Goal: Task Accomplishment & Management: Use online tool/utility

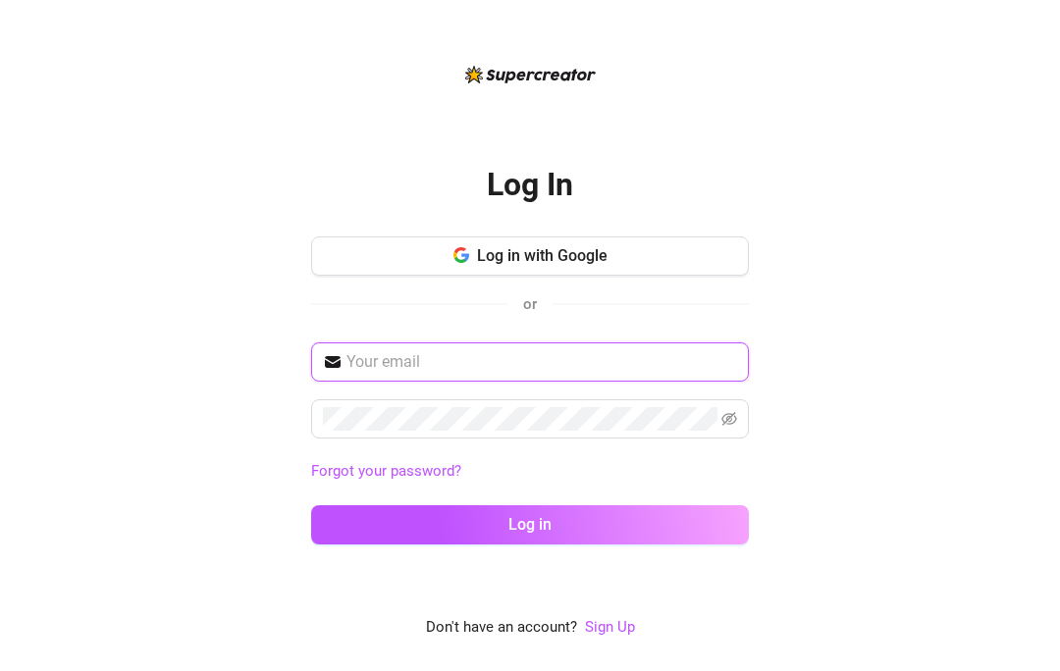
click at [378, 374] on input "text" at bounding box center [541, 362] width 391 height 24
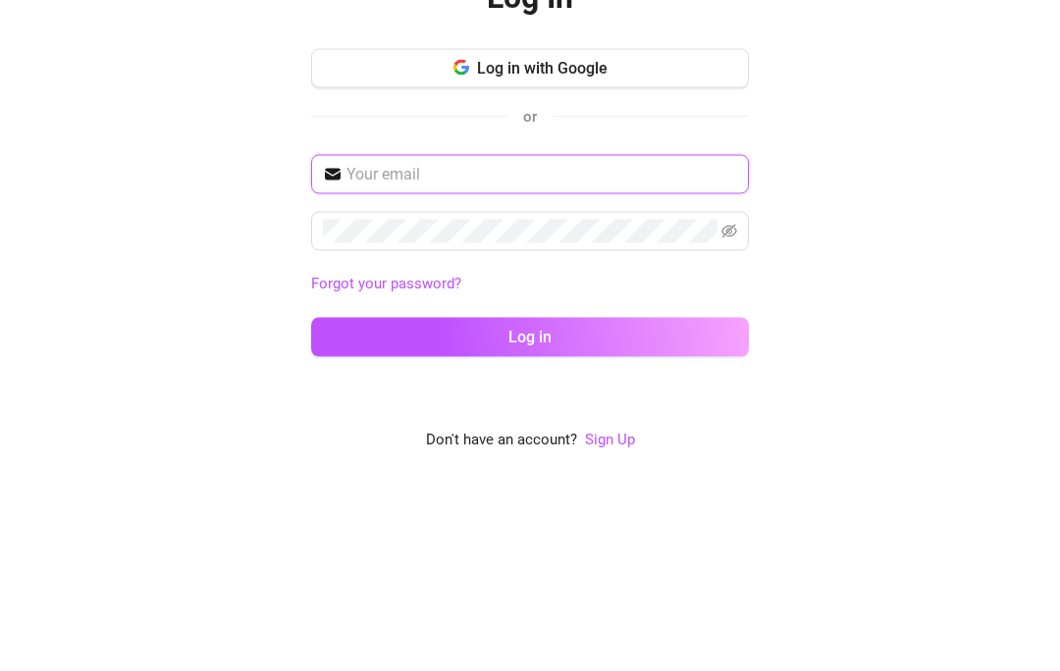
type input "[EMAIL_ADDRESS][DOMAIN_NAME]"
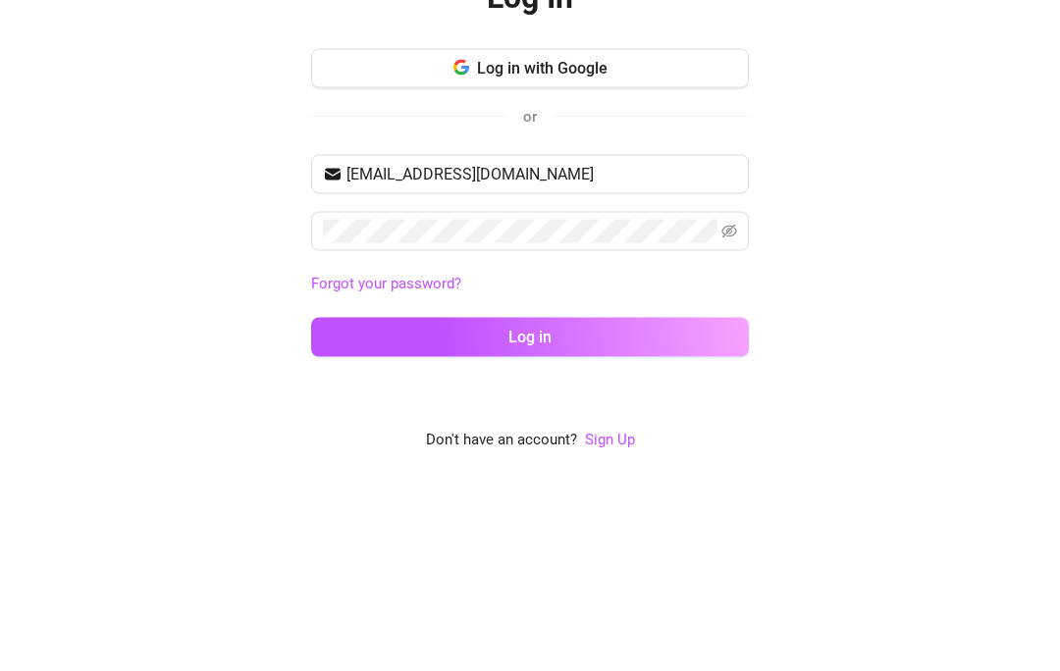
click at [530, 505] on button "Log in" at bounding box center [530, 524] width 438 height 39
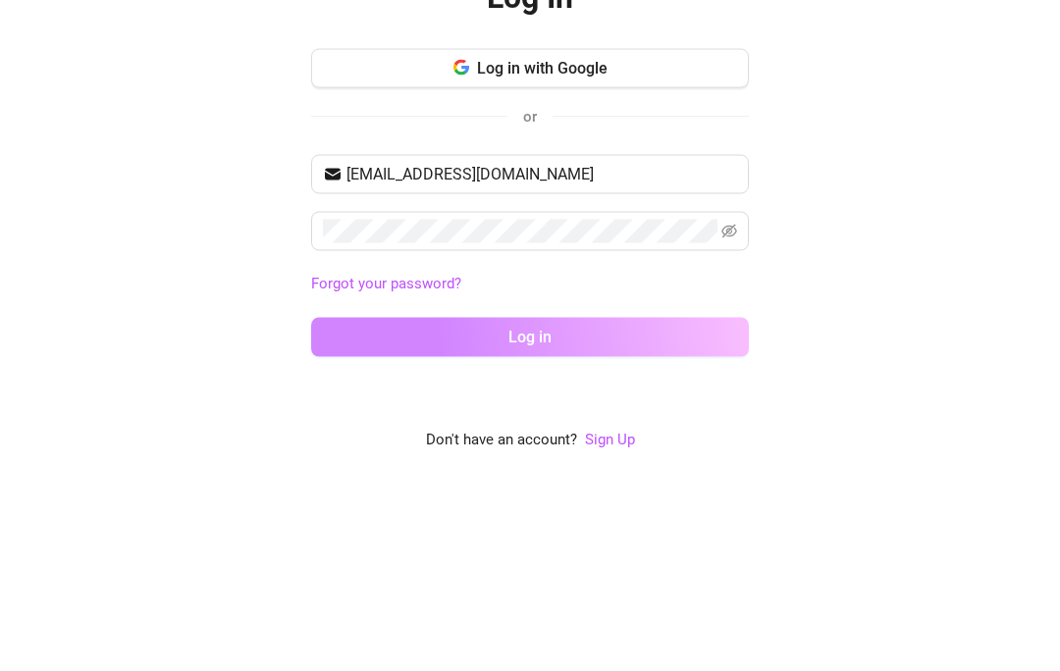
scroll to position [85, 0]
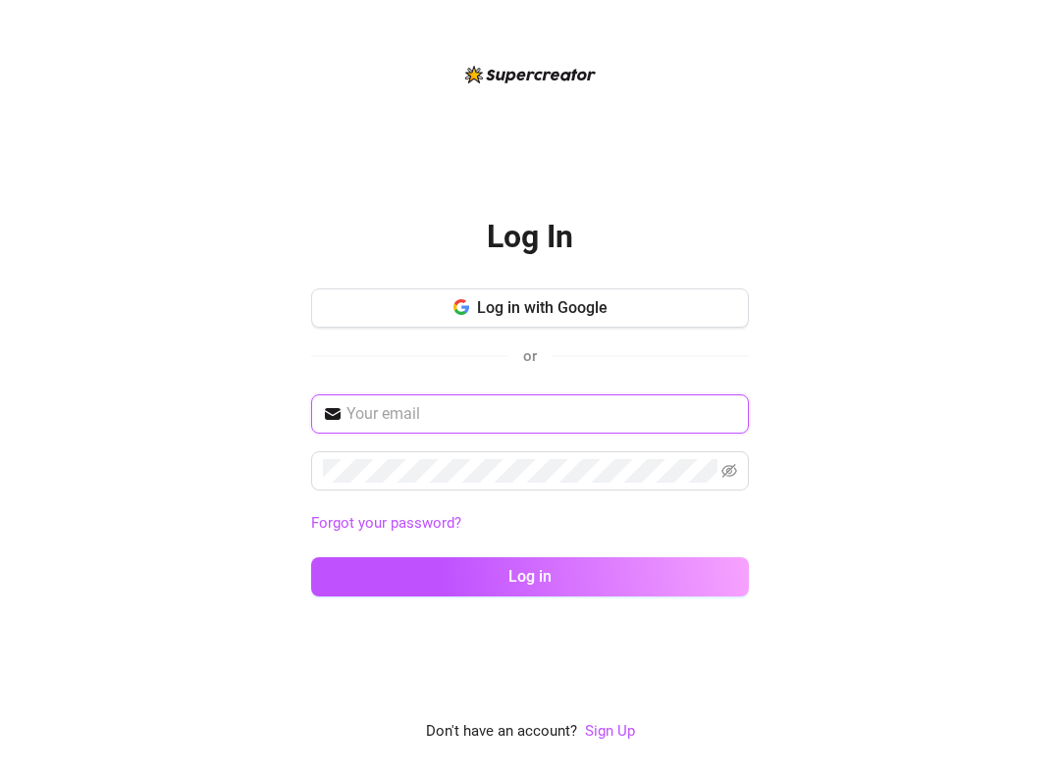
click at [354, 419] on input "text" at bounding box center [541, 414] width 391 height 24
type input "[EMAIL_ADDRESS][DOMAIN_NAME]"
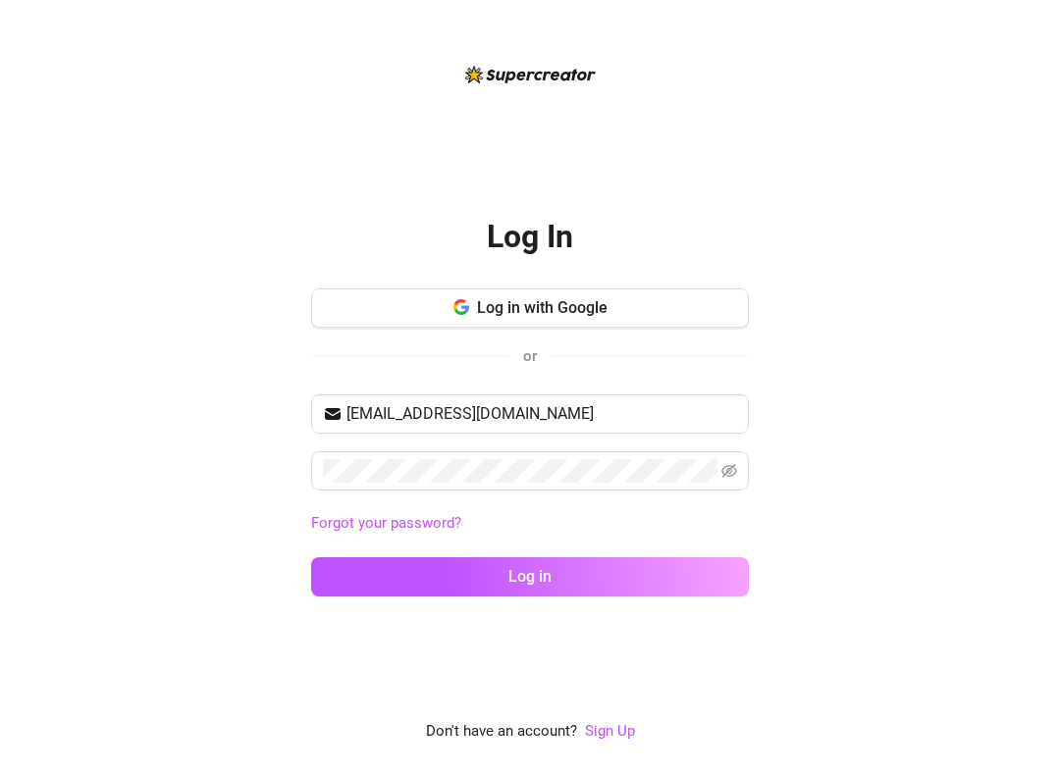
click at [530, 576] on button "Log in" at bounding box center [530, 576] width 438 height 39
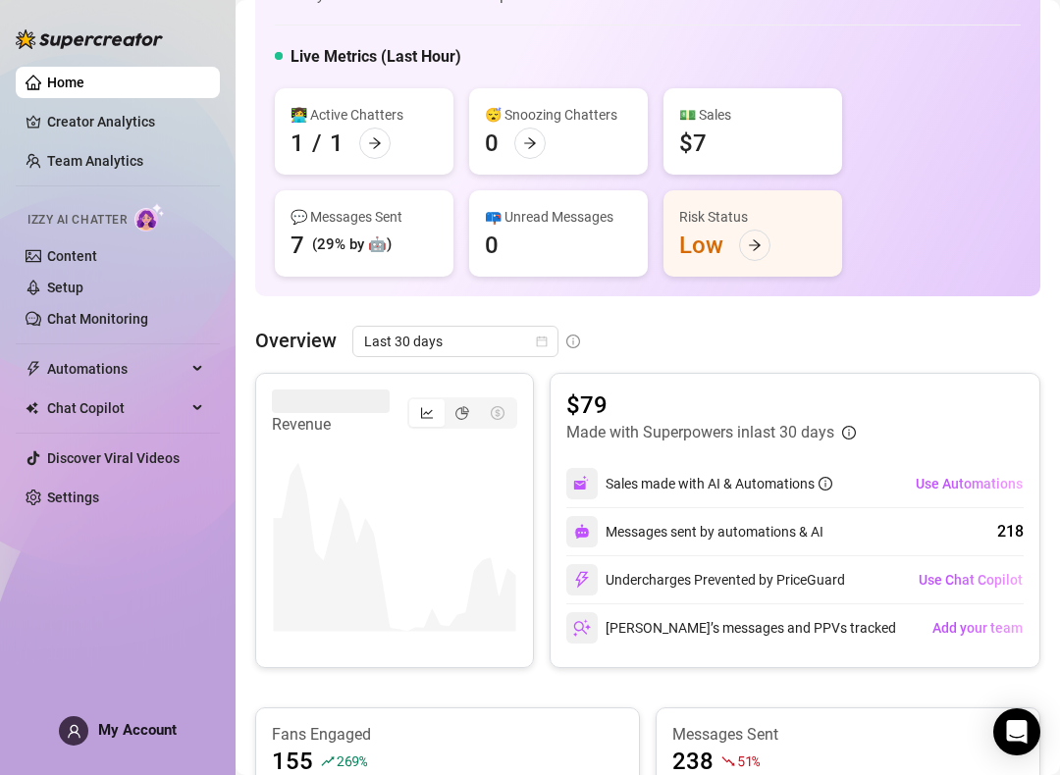
scroll to position [81, 0]
click at [742, 259] on div "Risk Status Low" at bounding box center [752, 234] width 179 height 86
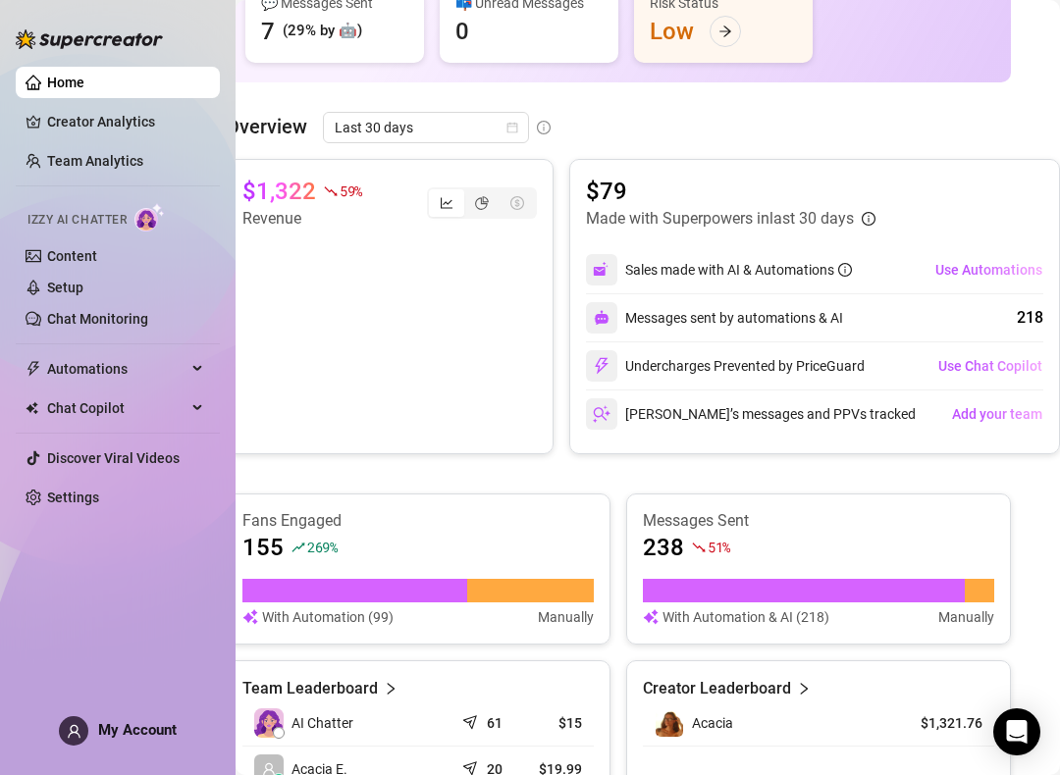
scroll to position [296, 29]
click at [975, 359] on span "Use Chat Copilot" at bounding box center [990, 366] width 104 height 16
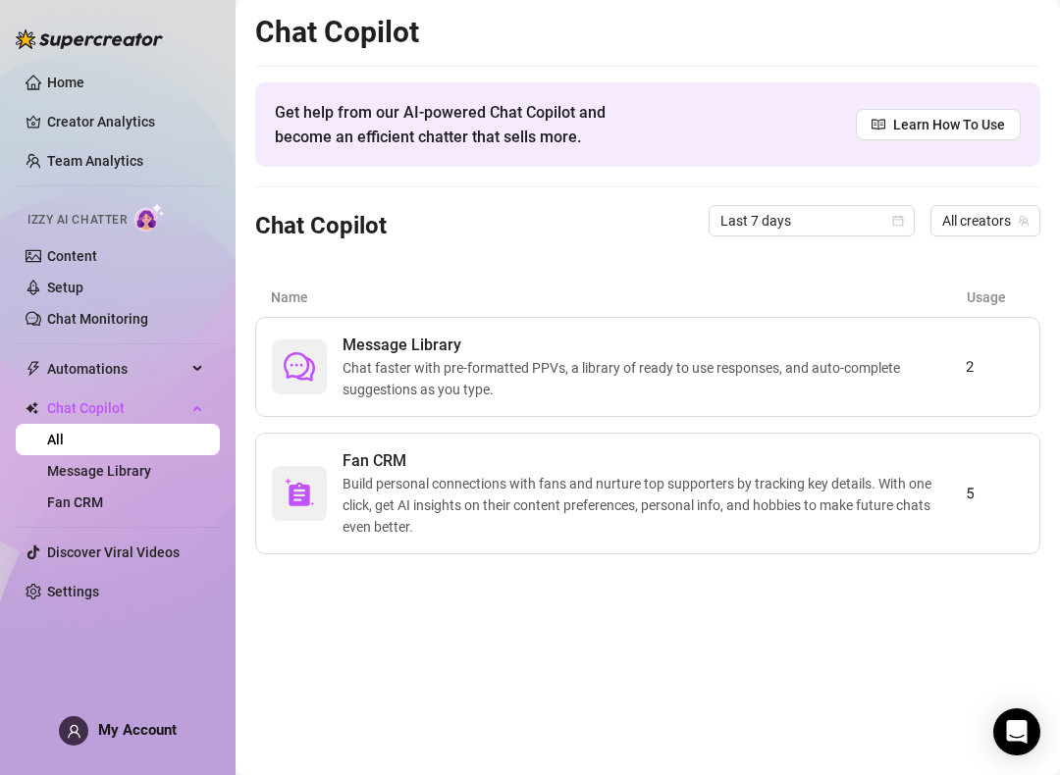
click at [448, 368] on span "Chat faster with pre-formatted PPVs, a library of ready to use responses, and a…" at bounding box center [653, 378] width 623 height 43
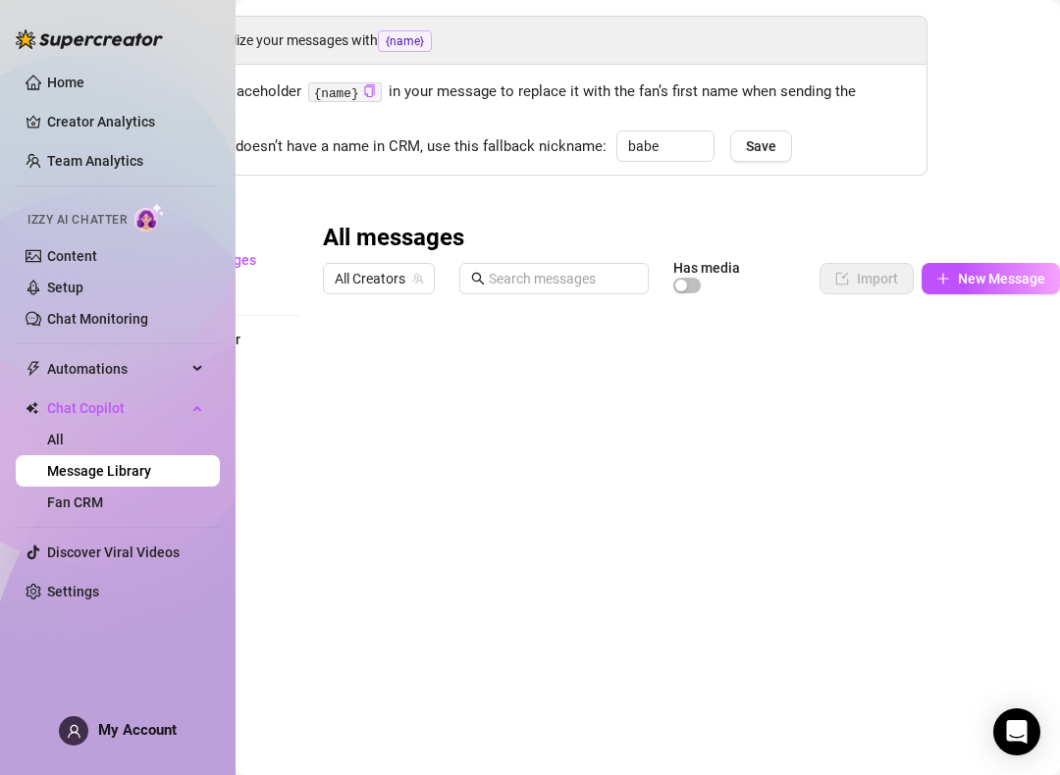
scroll to position [67, 113]
click at [371, 265] on span "All Creators" at bounding box center [379, 279] width 88 height 29
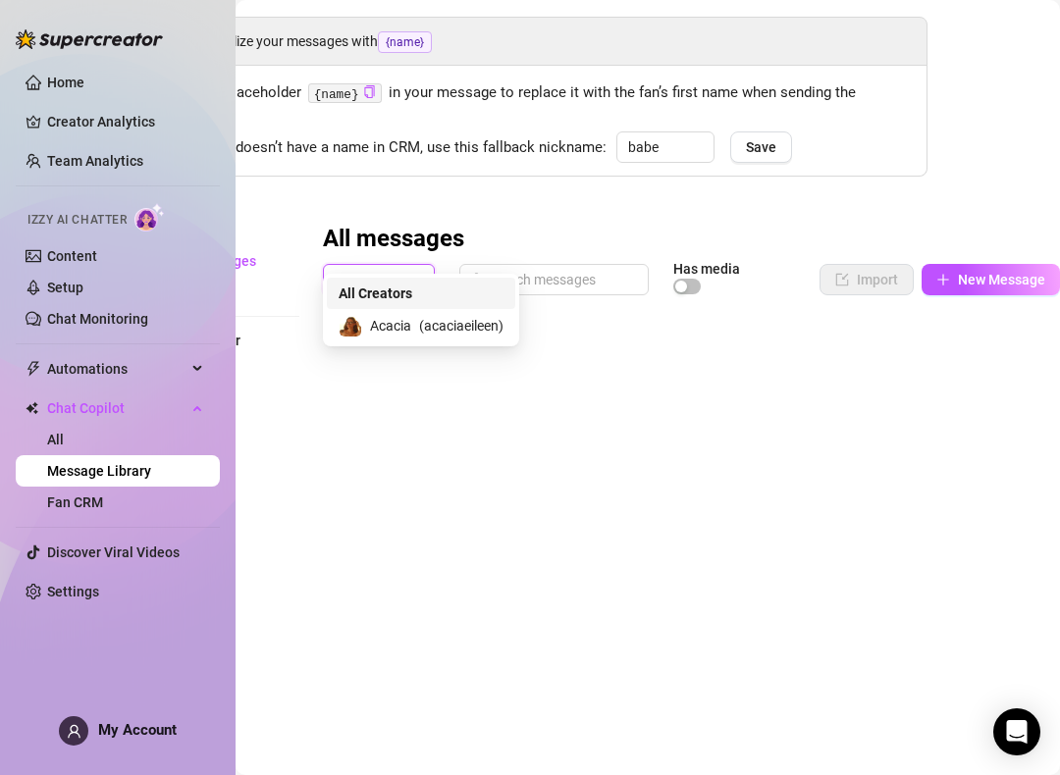
click at [376, 265] on span "All Creators" at bounding box center [379, 279] width 88 height 29
click at [345, 265] on span "All Creators" at bounding box center [379, 279] width 88 height 29
click at [361, 316] on span at bounding box center [351, 326] width 24 height 24
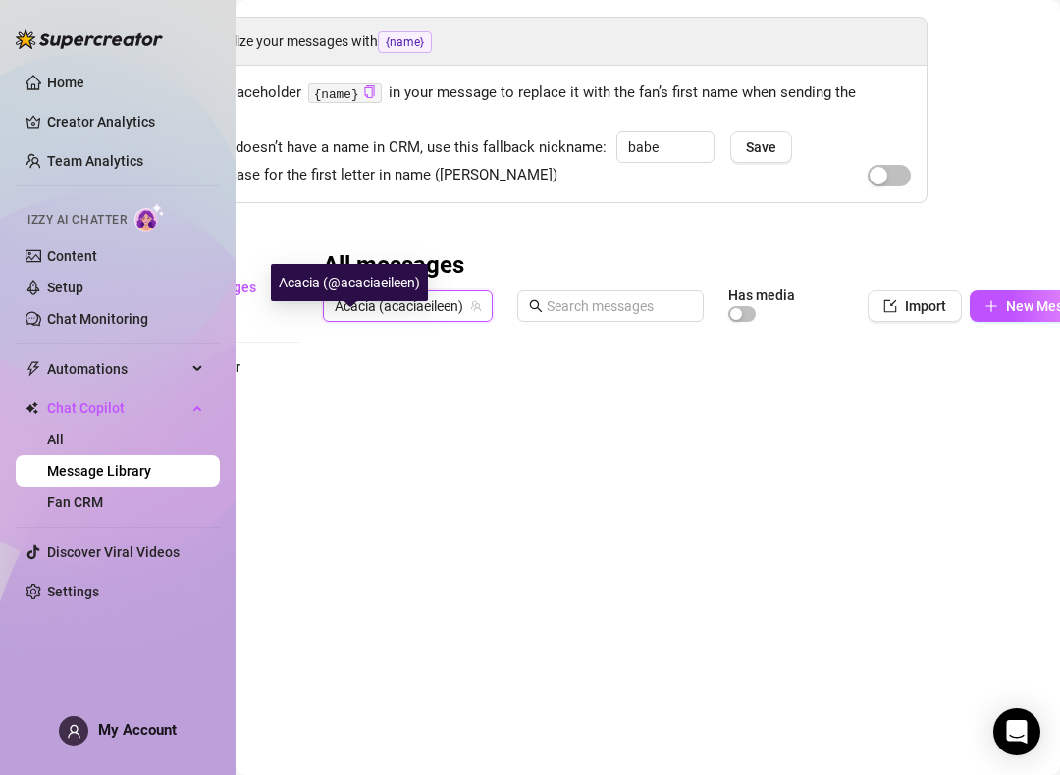
click at [51, 47] on img at bounding box center [89, 39] width 147 height 20
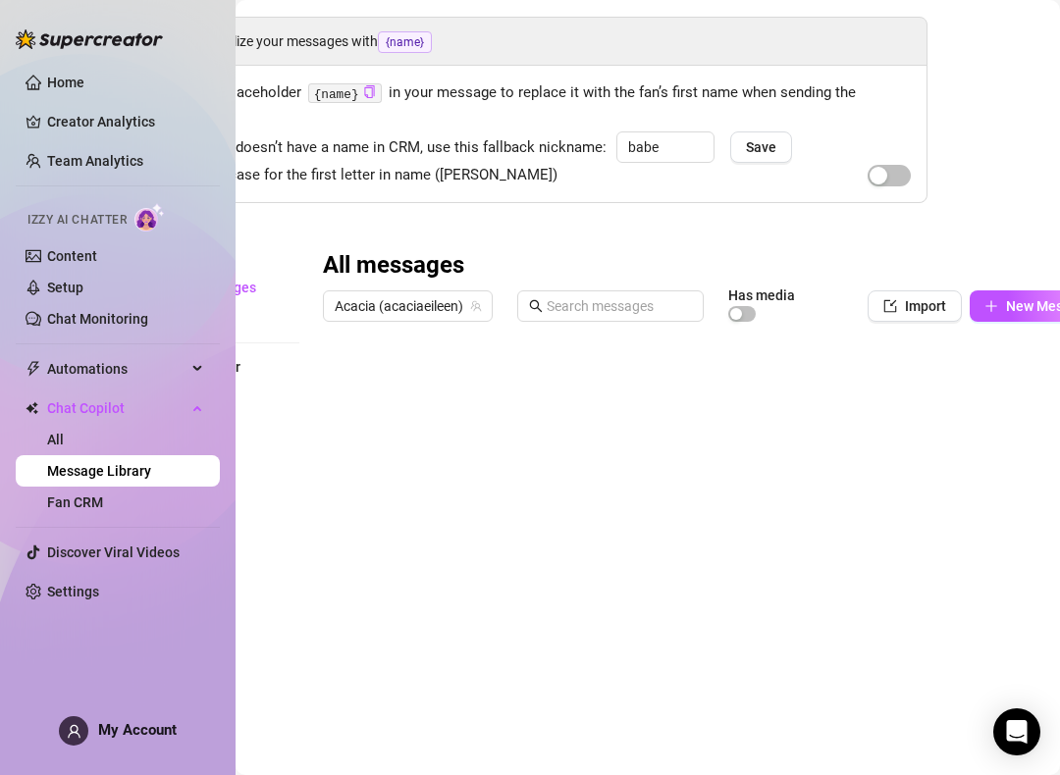
click at [67, 90] on link "Home" at bounding box center [65, 83] width 37 height 16
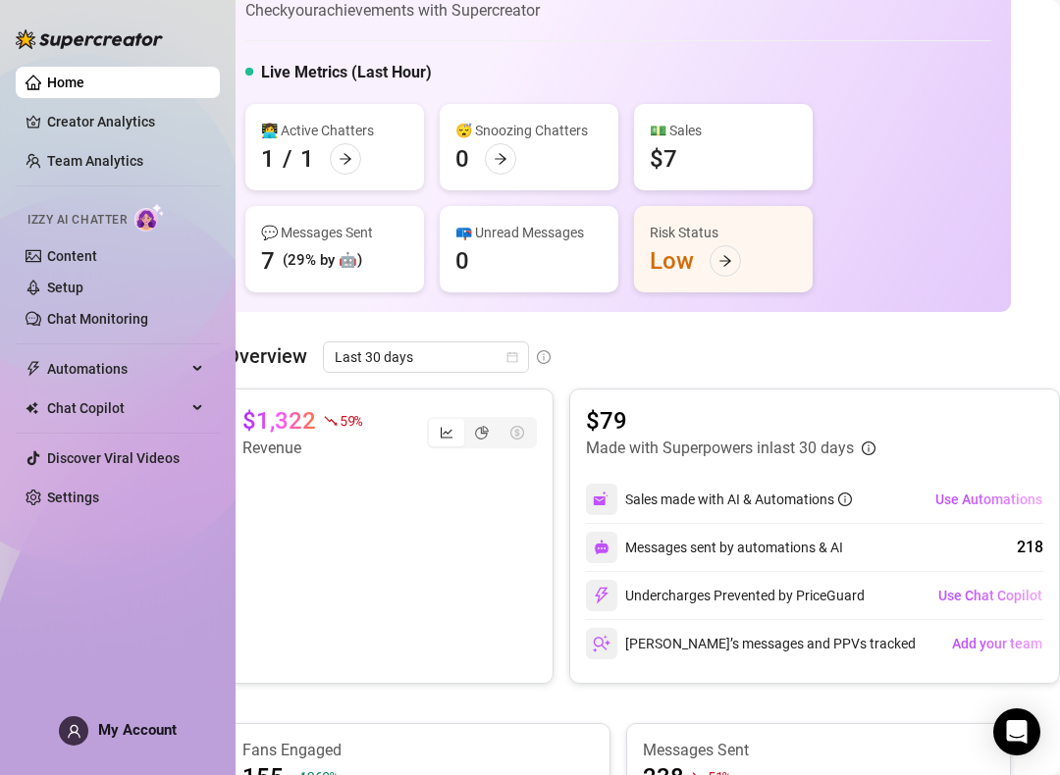
scroll to position [67, 29]
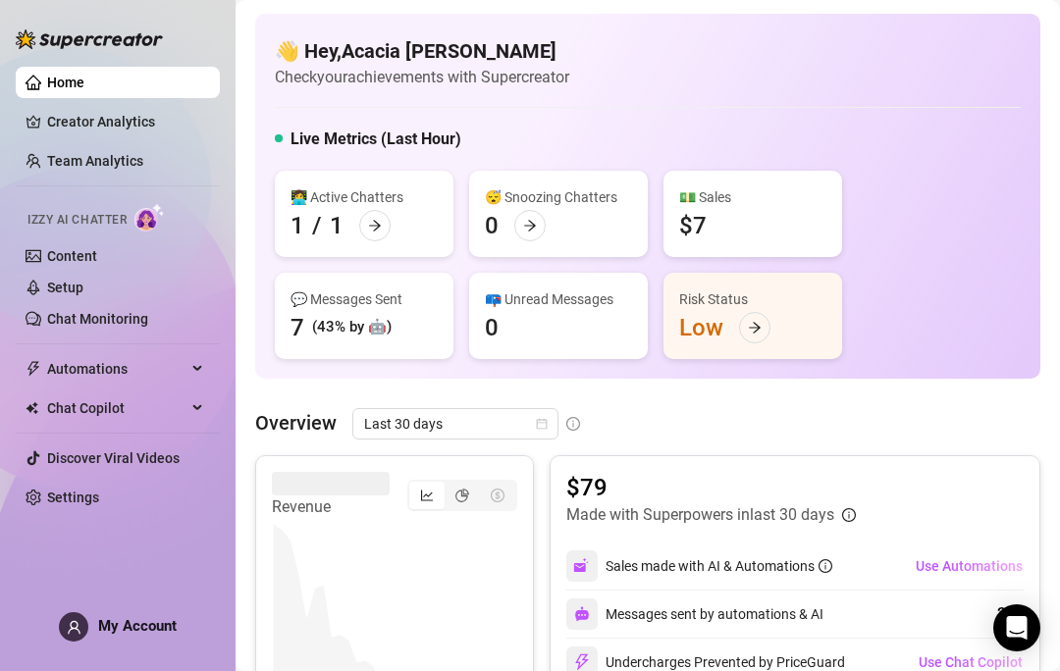
click at [66, 48] on img at bounding box center [89, 39] width 147 height 20
click at [44, 40] on img at bounding box center [89, 39] width 147 height 20
click at [84, 43] on img at bounding box center [89, 39] width 147 height 20
click at [84, 79] on link "Home" at bounding box center [65, 83] width 37 height 16
click at [61, 26] on div at bounding box center [89, 29] width 147 height 59
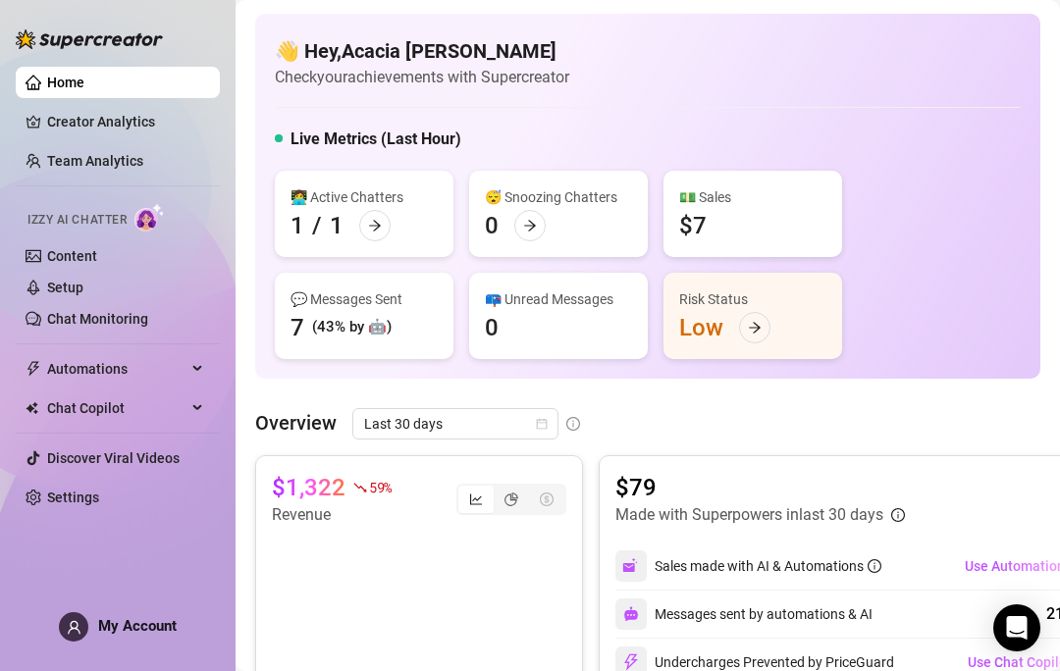
scroll to position [85, 0]
click at [388, 210] on div at bounding box center [374, 225] width 31 height 31
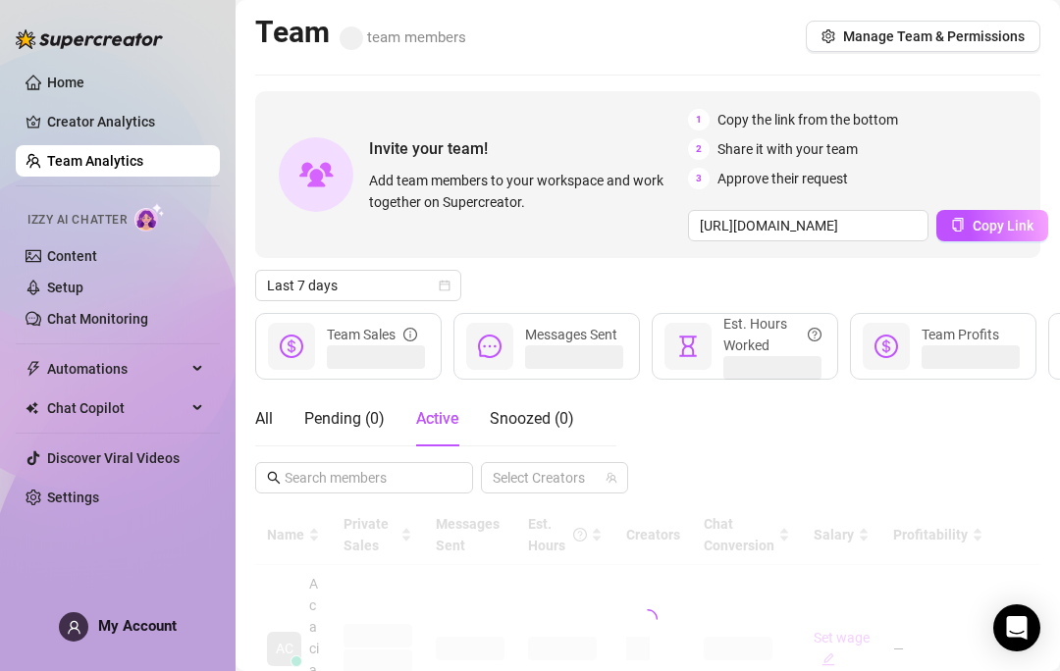
click at [361, 138] on div "Invite your team! Add team members to your workspace and work together on Super…" at bounding box center [647, 174] width 785 height 167
